Goal: Information Seeking & Learning: Learn about a topic

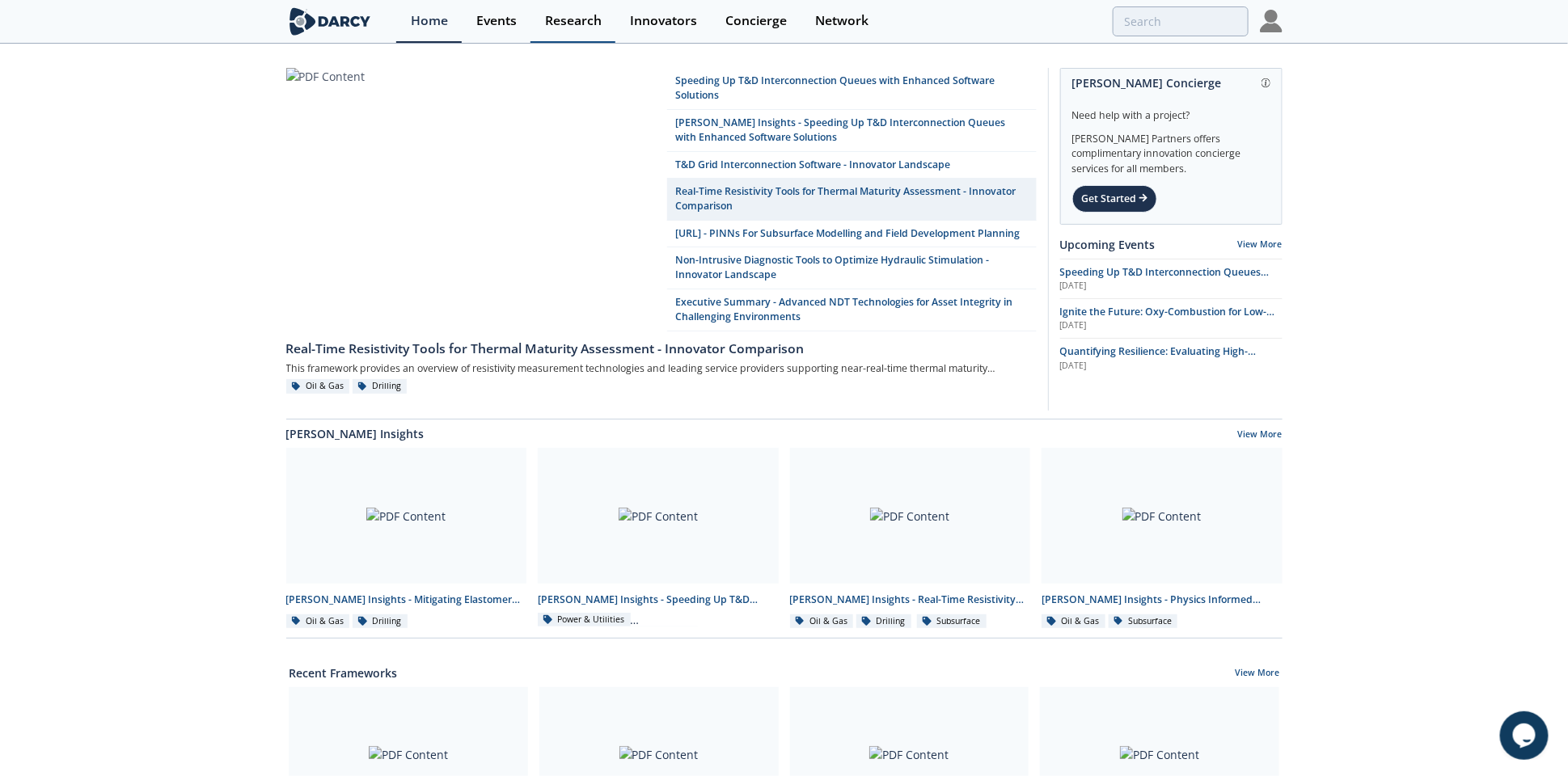
drag, startPoint x: 495, startPoint y: 20, endPoint x: 539, endPoint y: 21, distance: 44.0
click at [495, 20] on div "Events" at bounding box center [496, 21] width 41 height 13
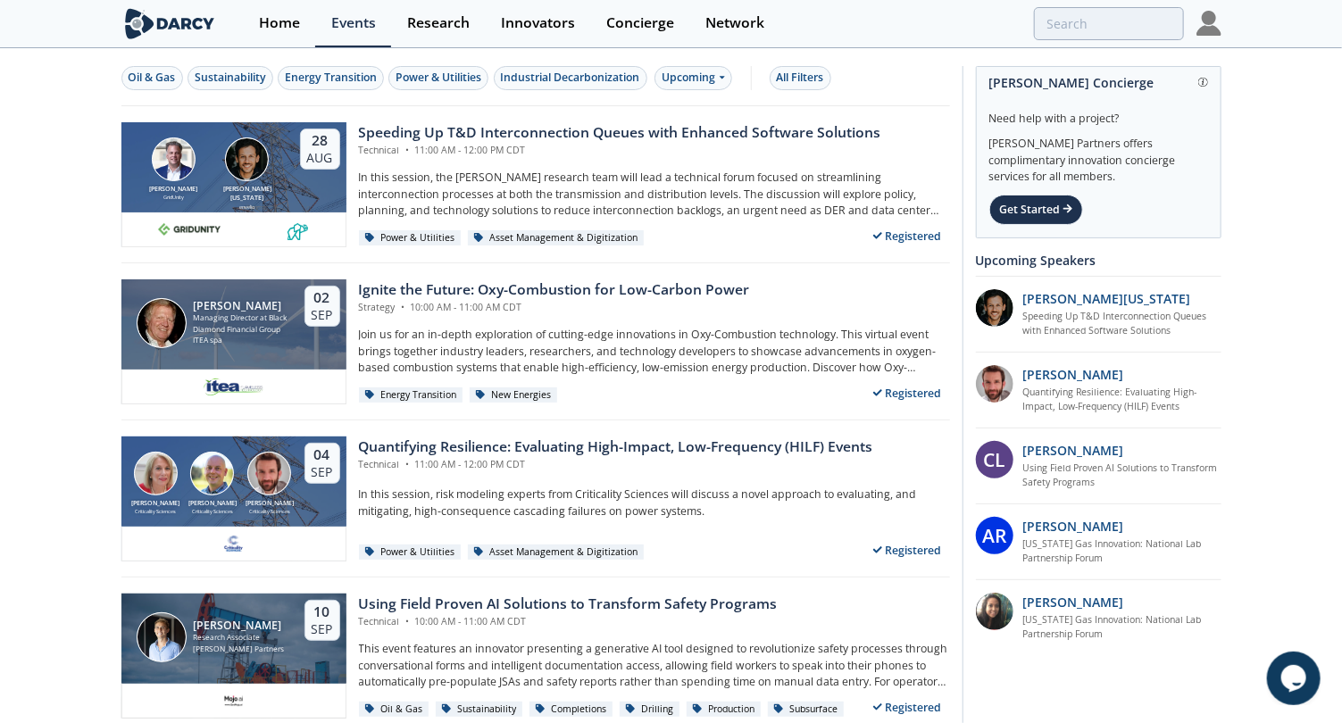
click at [128, 88] on button "Oil & Gas" at bounding box center [152, 78] width 62 height 24
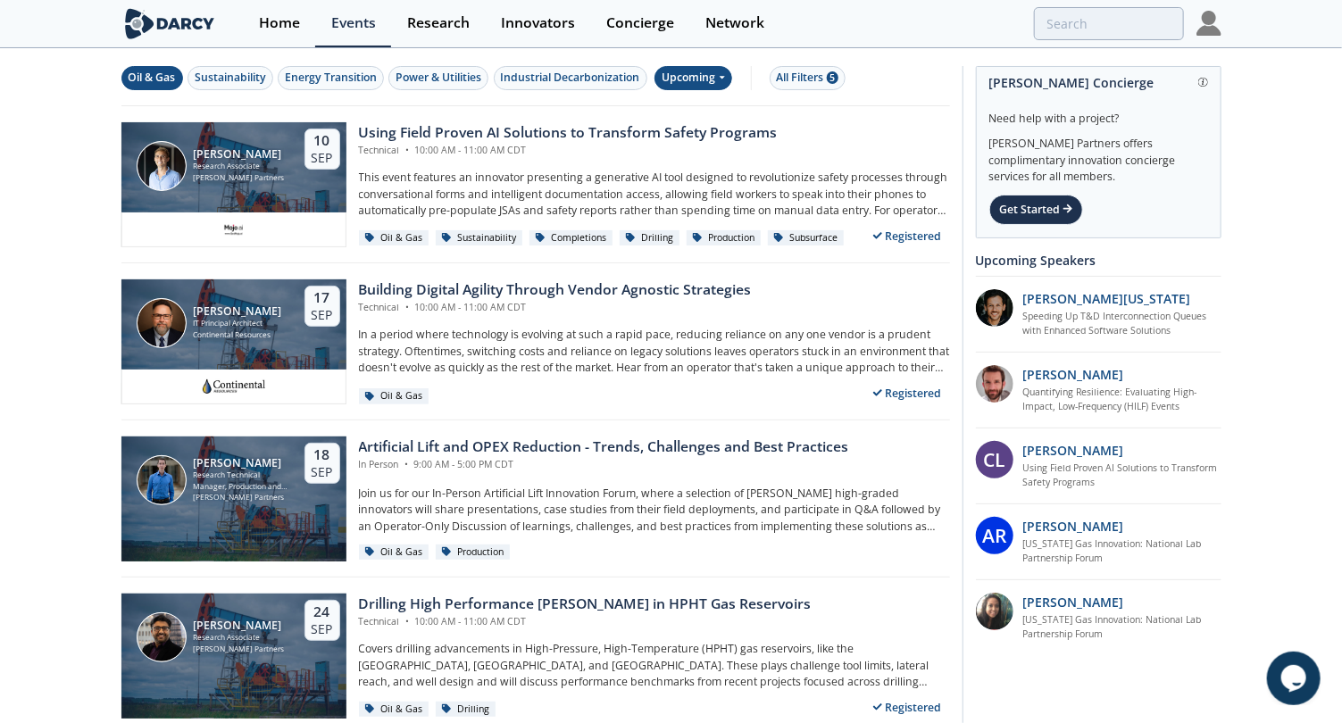
click at [710, 77] on div "Upcoming" at bounding box center [694, 78] width 78 height 24
click at [789, 81] on div "All Filters 5" at bounding box center [808, 78] width 62 height 16
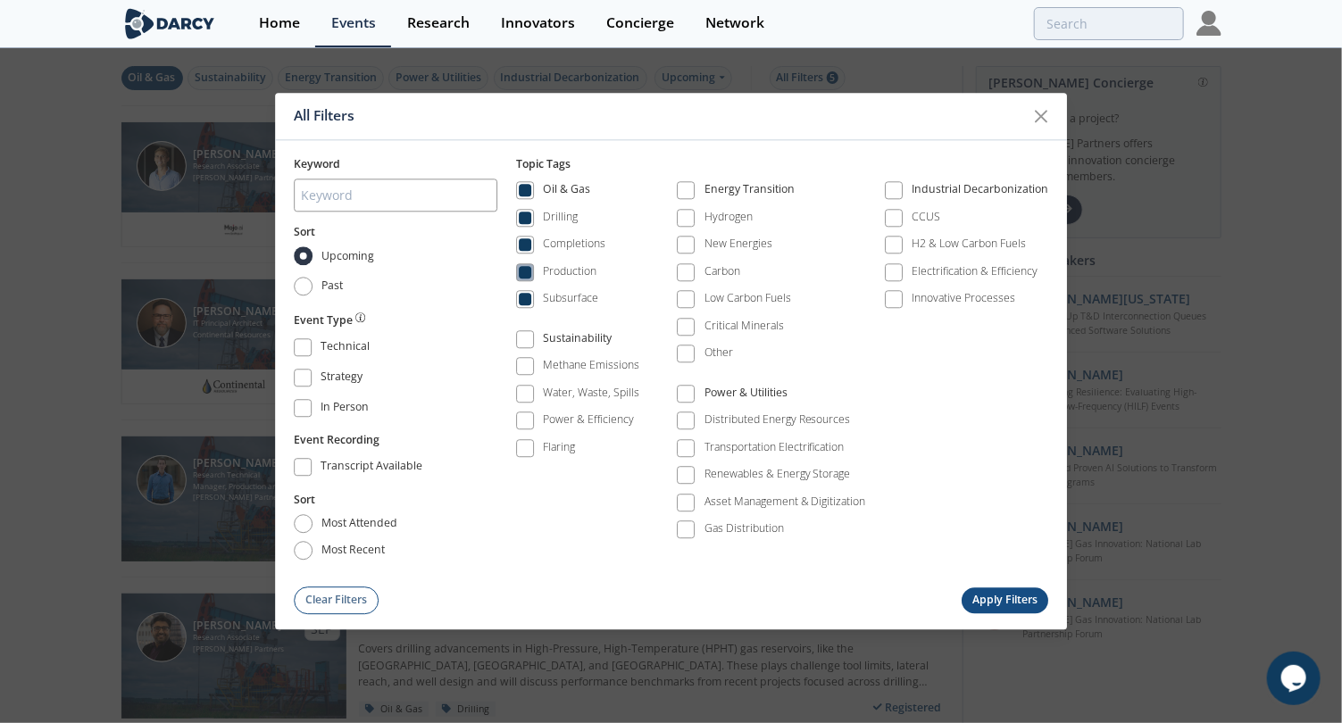
click at [530, 271] on span at bounding box center [525, 272] width 13 height 13
click at [530, 297] on span at bounding box center [525, 300] width 13 height 13
click at [983, 592] on button "Apply Filters" at bounding box center [1006, 601] width 88 height 26
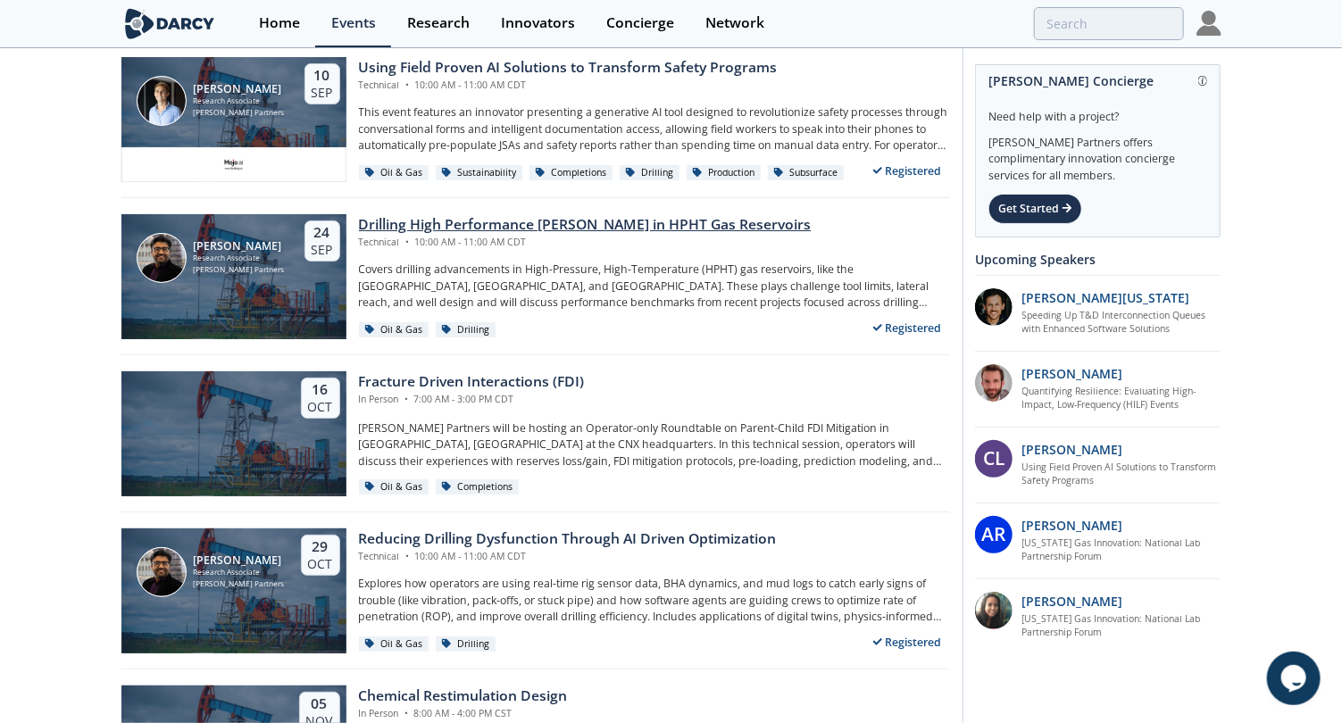
scroll to position [390, 0]
